Goal: Task Accomplishment & Management: Use online tool/utility

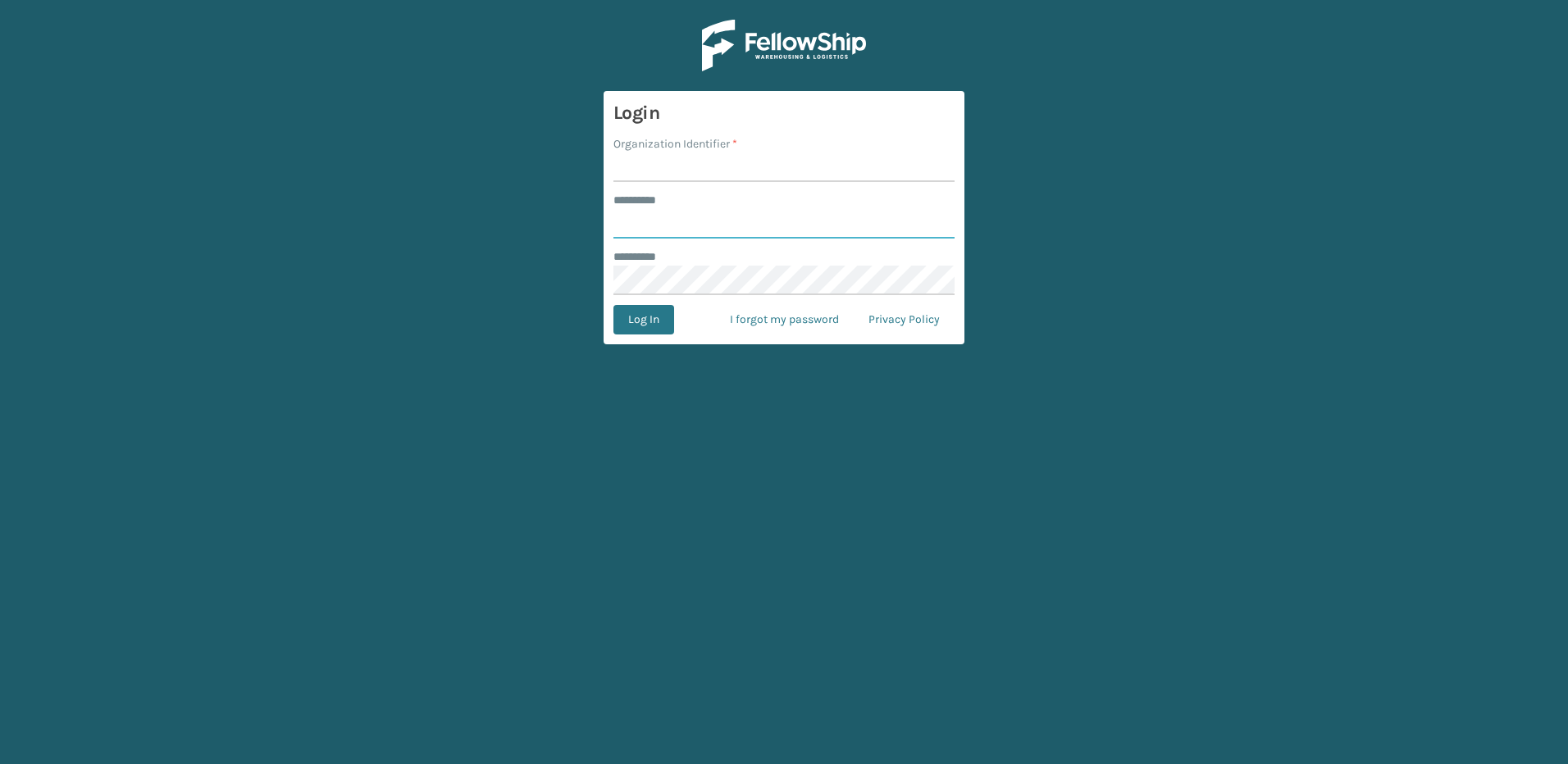
type input "********"
click at [636, 165] on input "Organization Identifier *" at bounding box center [784, 167] width 341 height 30
type input "Fellowship - East"
click at [648, 327] on button "Log In" at bounding box center [644, 319] width 61 height 30
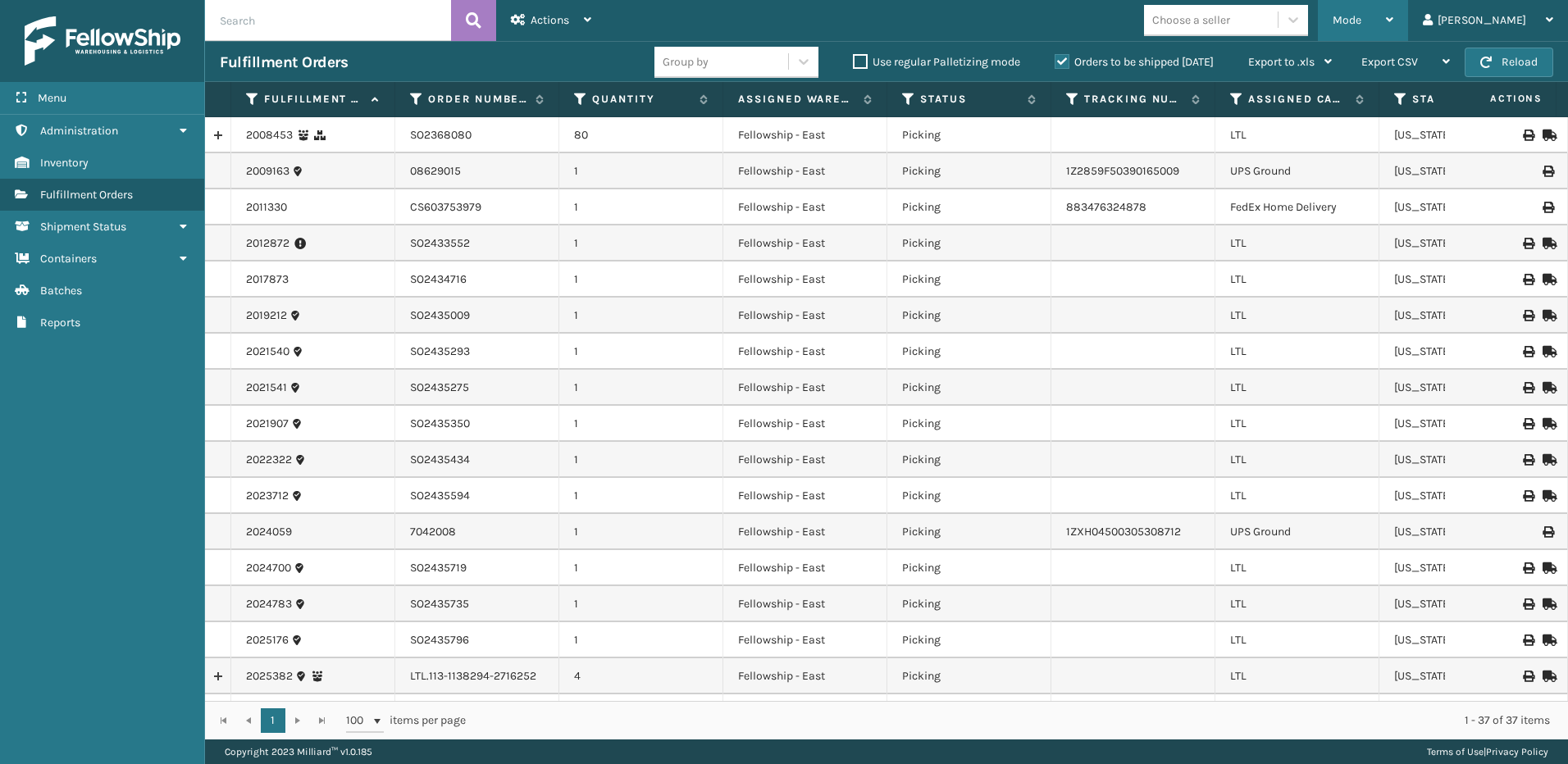
click at [1362, 22] on span "Mode" at bounding box center [1347, 20] width 29 height 14
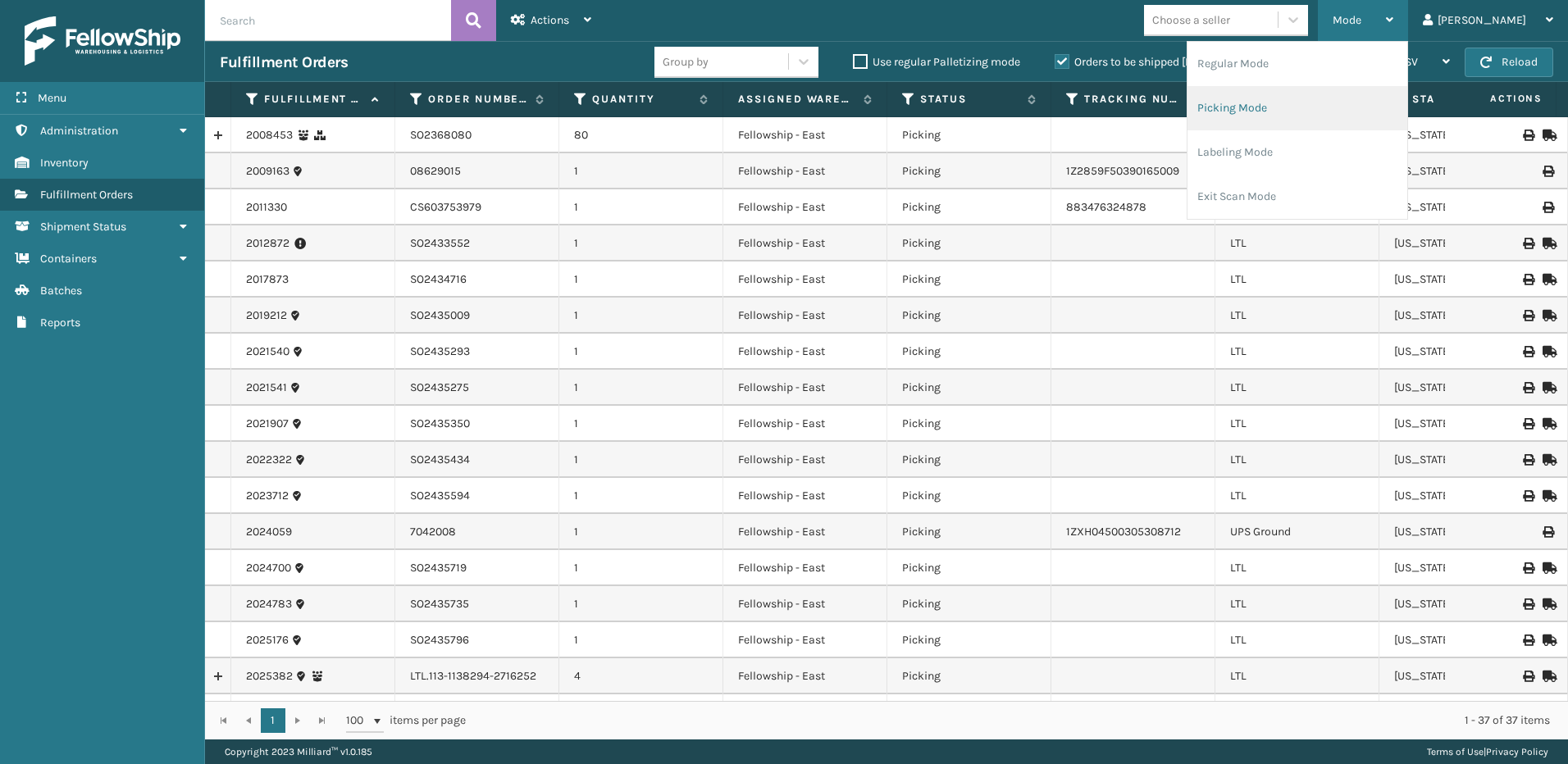
click at [1252, 106] on li "Picking Mode" at bounding box center [1297, 108] width 220 height 44
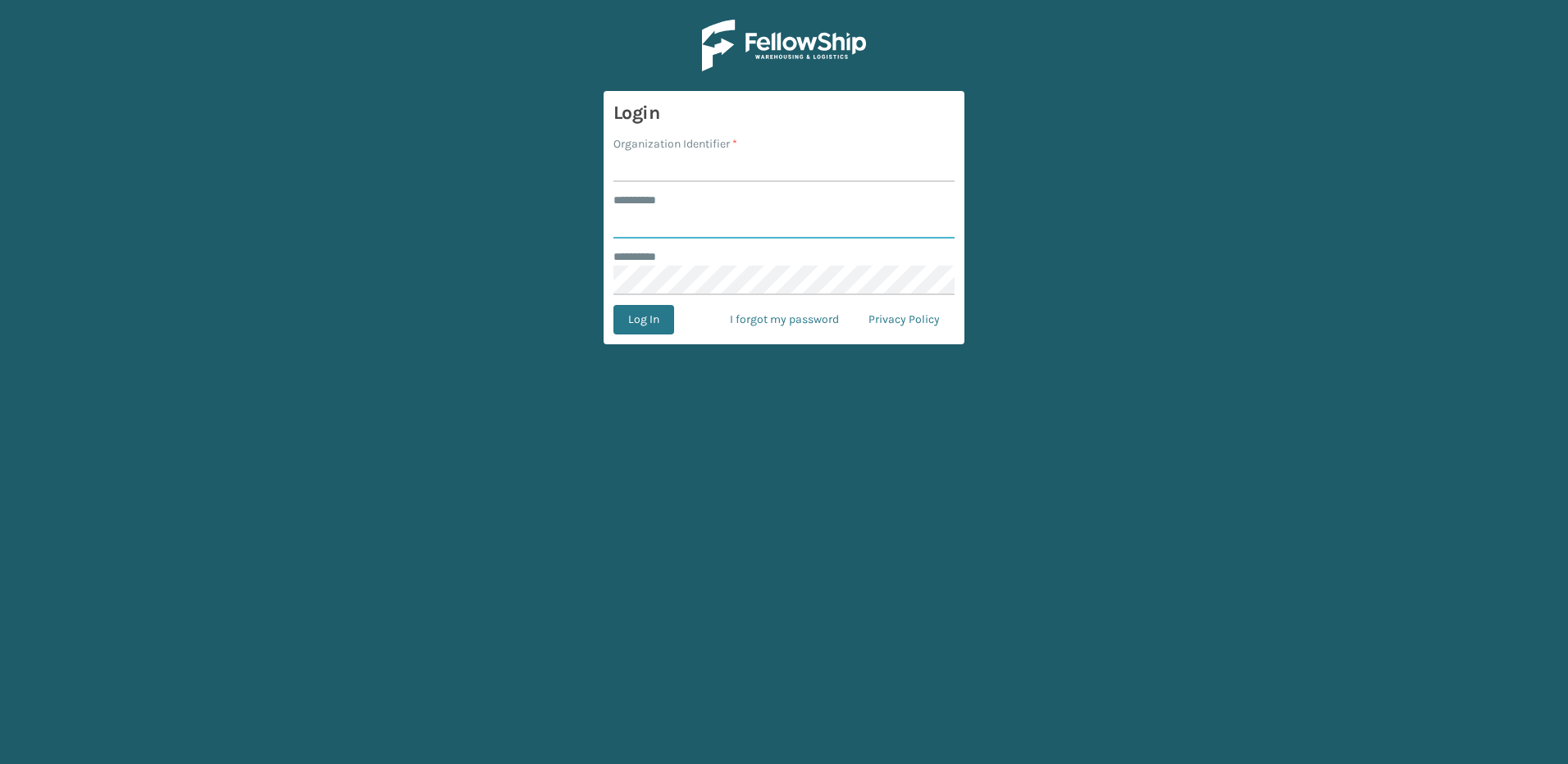
type input "********"
click at [657, 171] on input "Organization Identifier *" at bounding box center [784, 167] width 341 height 30
type input "Fellowship - East"
click at [644, 316] on button "Log In" at bounding box center [644, 319] width 61 height 30
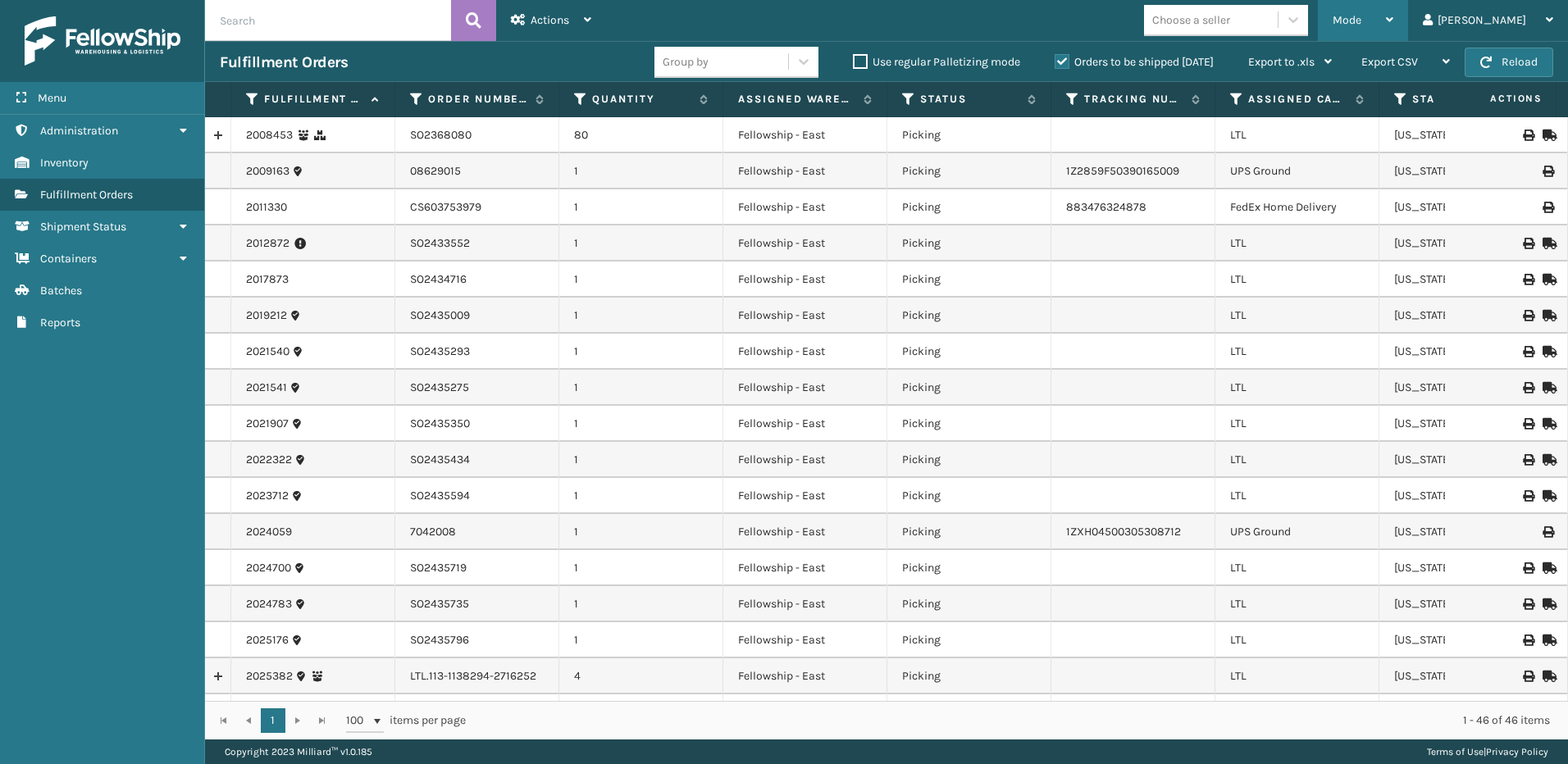
click at [1393, 25] on div "Mode" at bounding box center [1362, 20] width 61 height 41
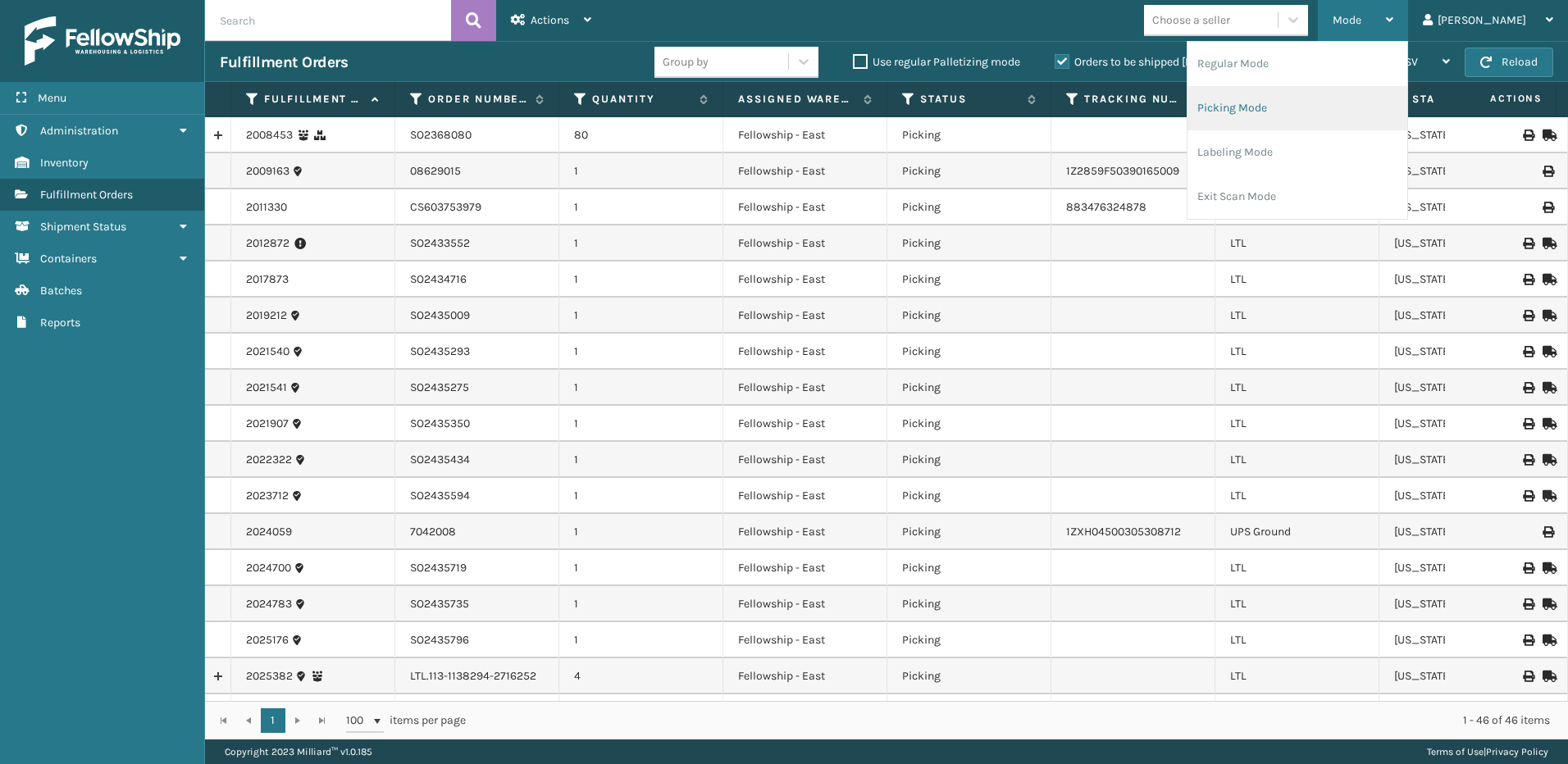
click at [1280, 104] on li "Picking Mode" at bounding box center [1297, 108] width 220 height 44
